Goal: Task Accomplishment & Management: Use online tool/utility

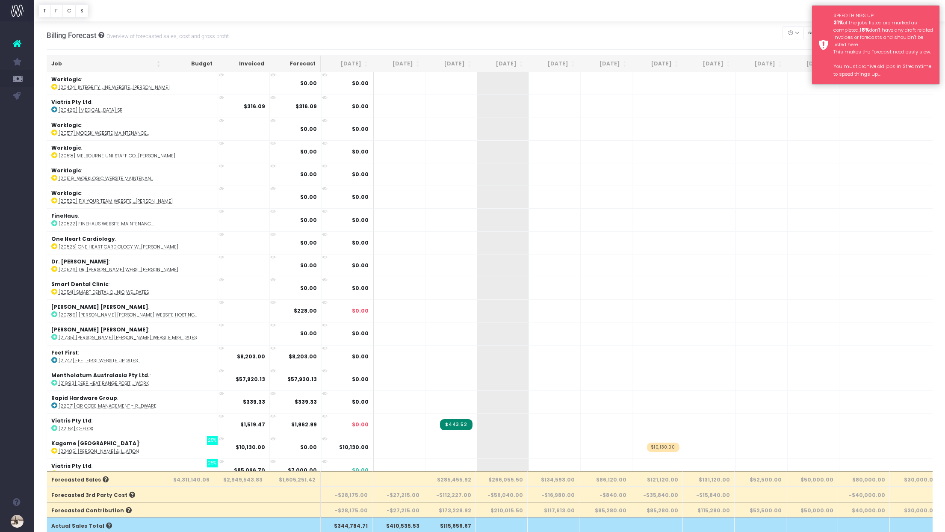
click at [863, 43] on div "SPEED THINGS UP! 31% of the jobs listed are marked as completed. 18% don't have…" at bounding box center [883, 45] width 100 height 66
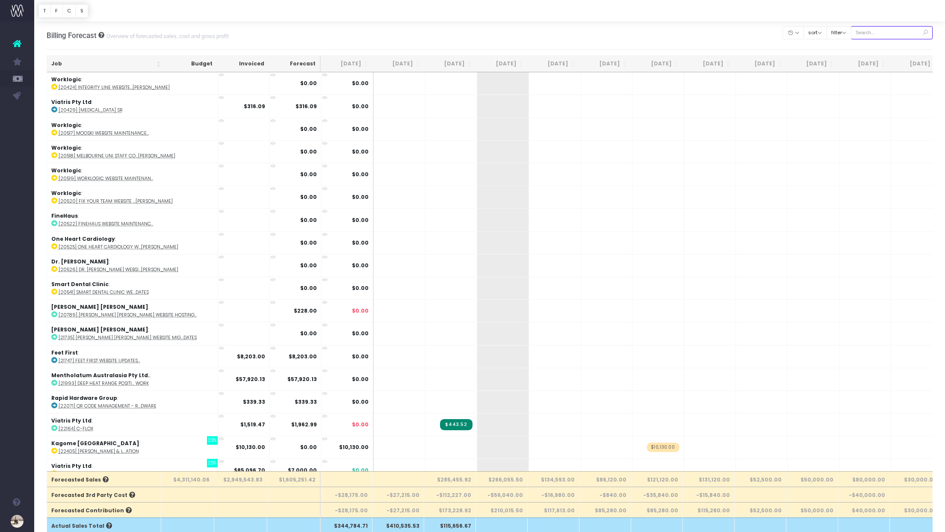
click at [874, 31] on input "text" at bounding box center [892, 32] width 82 height 13
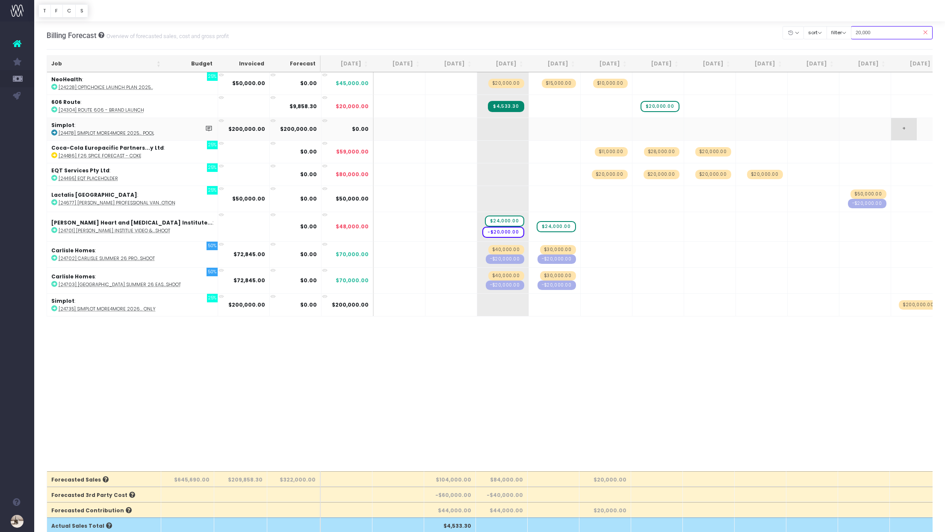
type input "20,000"
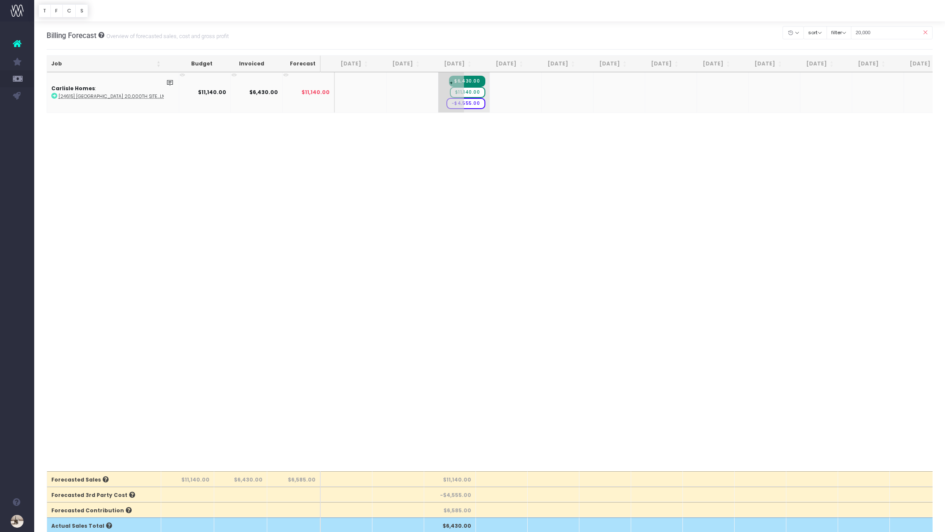
click at [455, 92] on span "$11,140.00" at bounding box center [467, 92] width 35 height 11
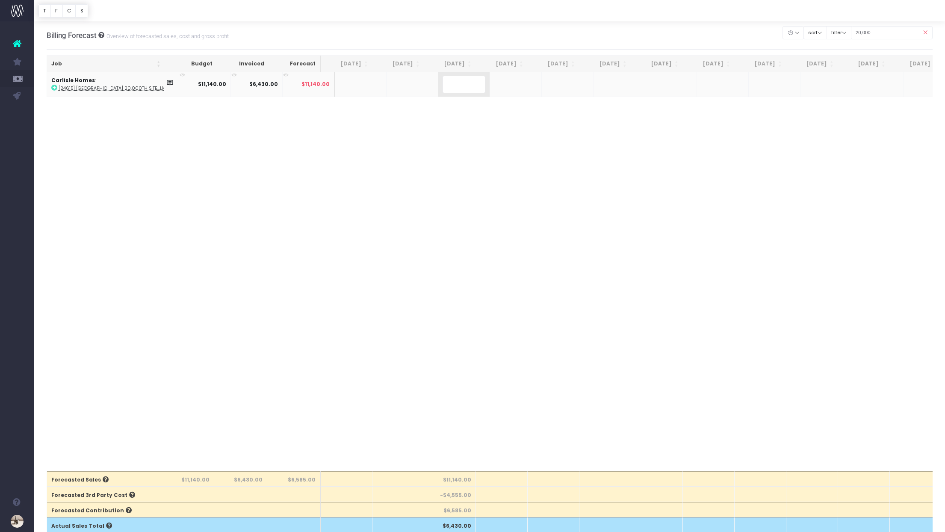
click at [417, 218] on body "Oh my... this is bad. [PERSON_NAME] wasn't able to load this page. Please conta…" at bounding box center [472, 266] width 945 height 532
